Goal: Find specific page/section: Find specific page/section

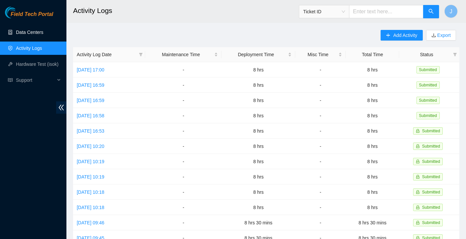
click at [16, 35] on link "Data Centers" at bounding box center [29, 32] width 27 height 5
